Goal: Check status: Check status

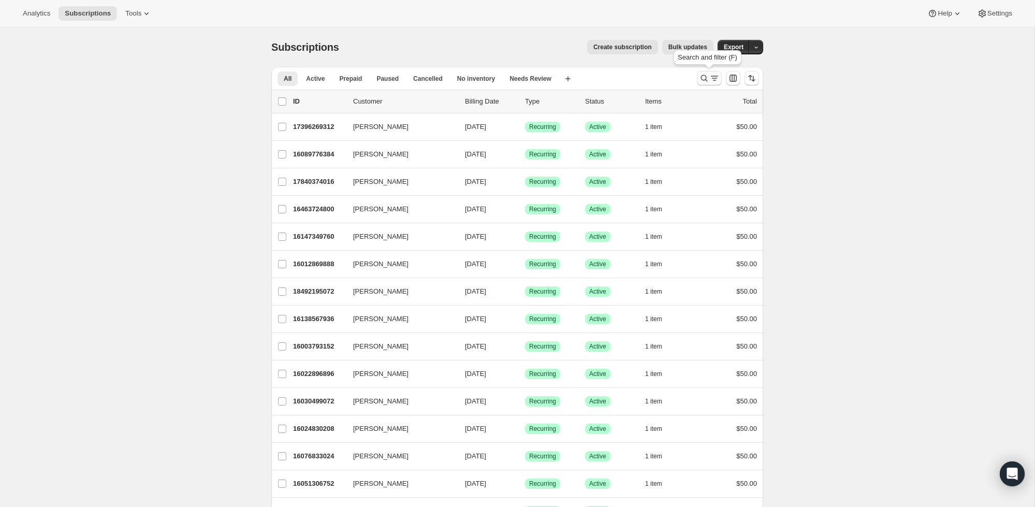
click at [705, 75] on icon "Search and filter results" at bounding box center [704, 78] width 10 height 10
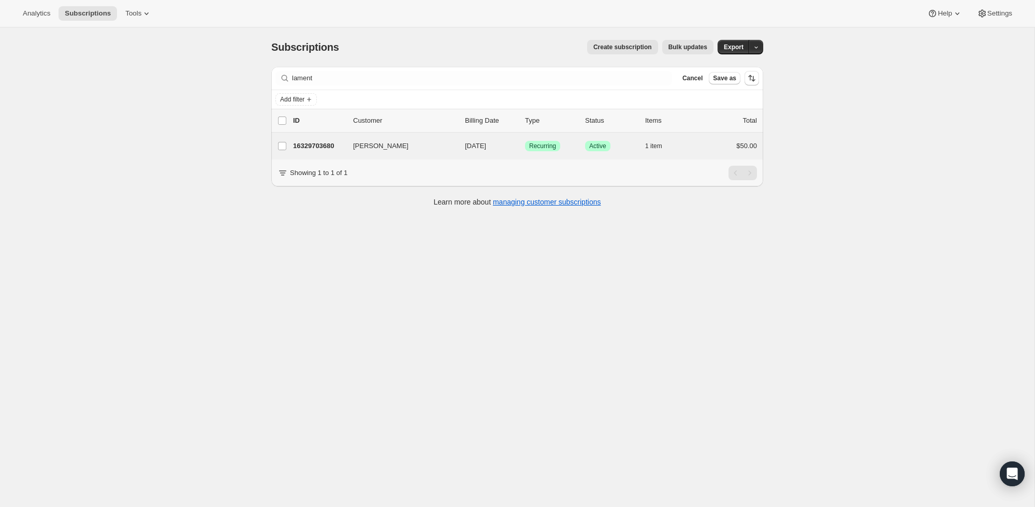
click at [320, 138] on div "[PERSON_NAME] 16329703680 [PERSON_NAME] [DATE] Success Recurring Success Active…" at bounding box center [517, 146] width 492 height 27
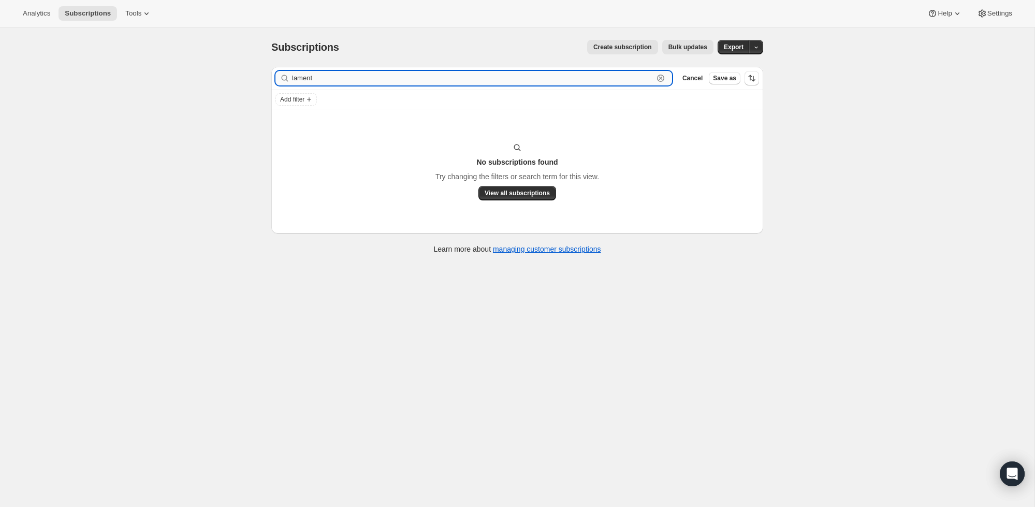
click at [310, 80] on input "lament" at bounding box center [472, 78] width 361 height 14
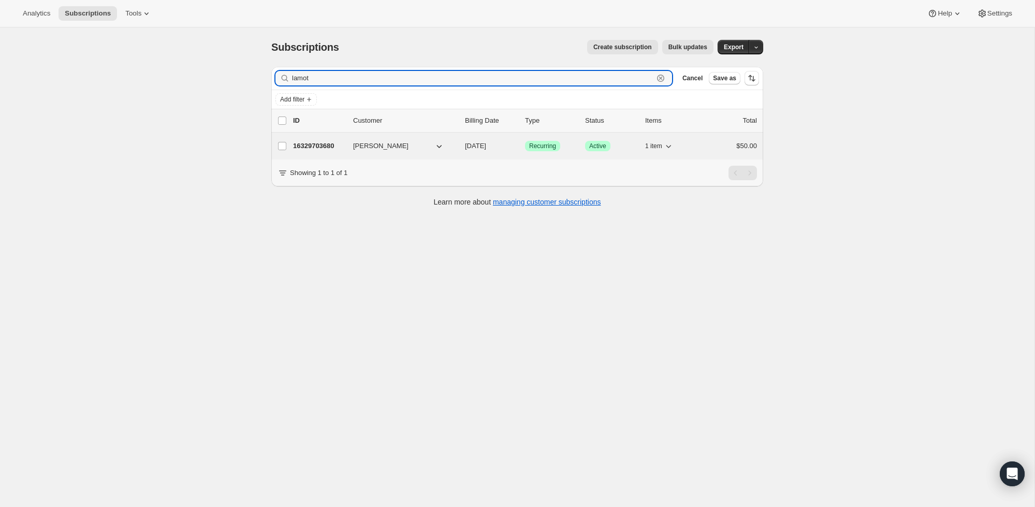
type input "lamot"
click at [319, 141] on p "16329703680" at bounding box center [319, 146] width 52 height 10
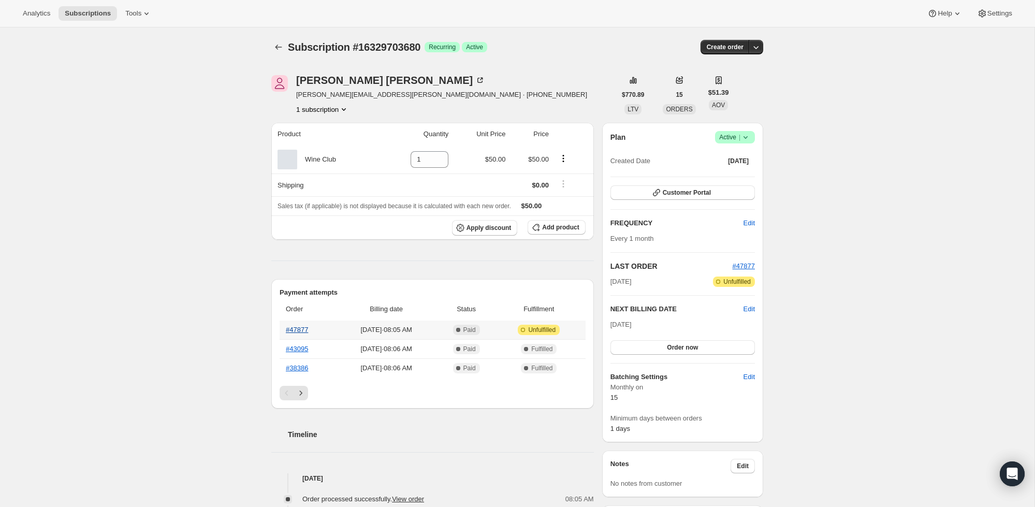
click at [301, 331] on link "#47877" at bounding box center [297, 330] width 22 height 8
